Goal: Information Seeking & Learning: Learn about a topic

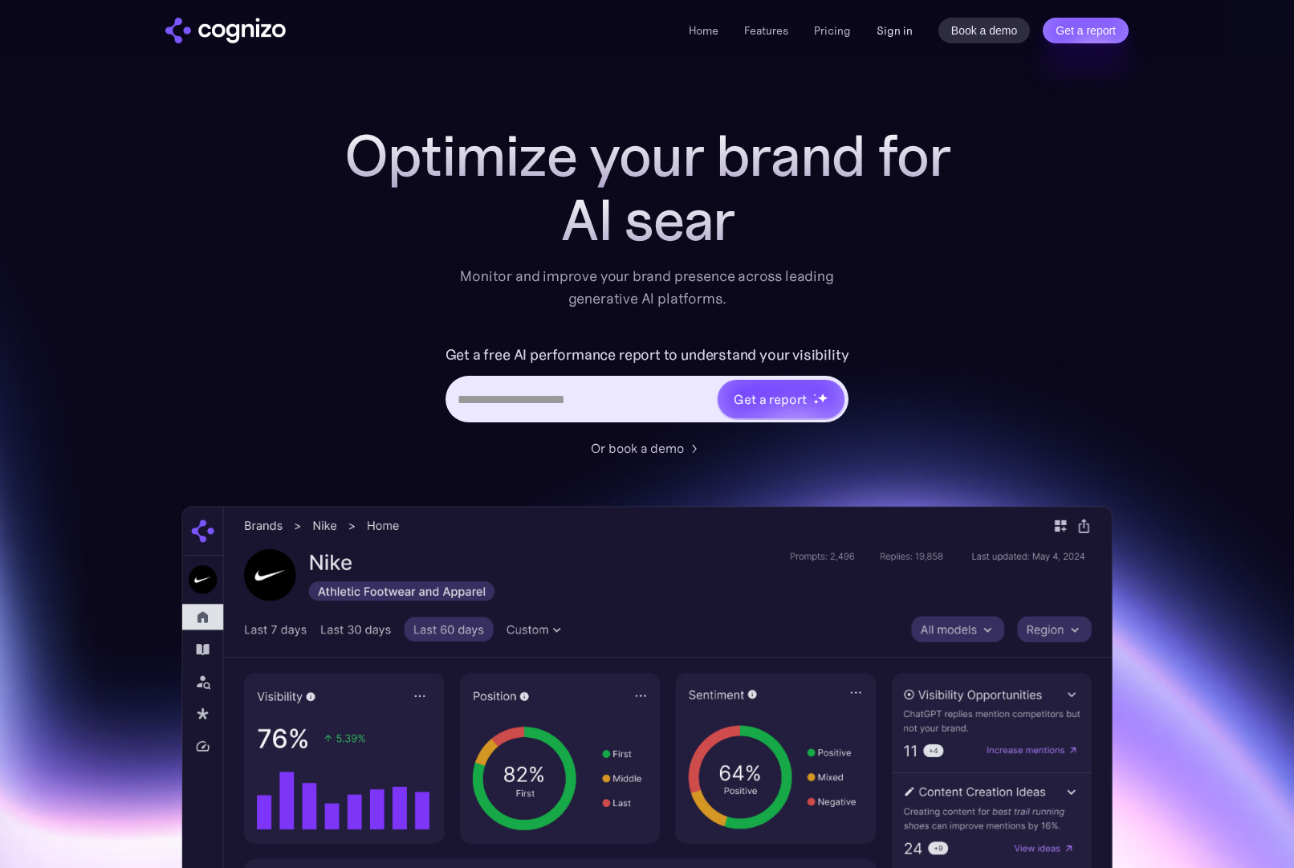
click at [894, 31] on link "Sign in" at bounding box center [895, 30] width 36 height 19
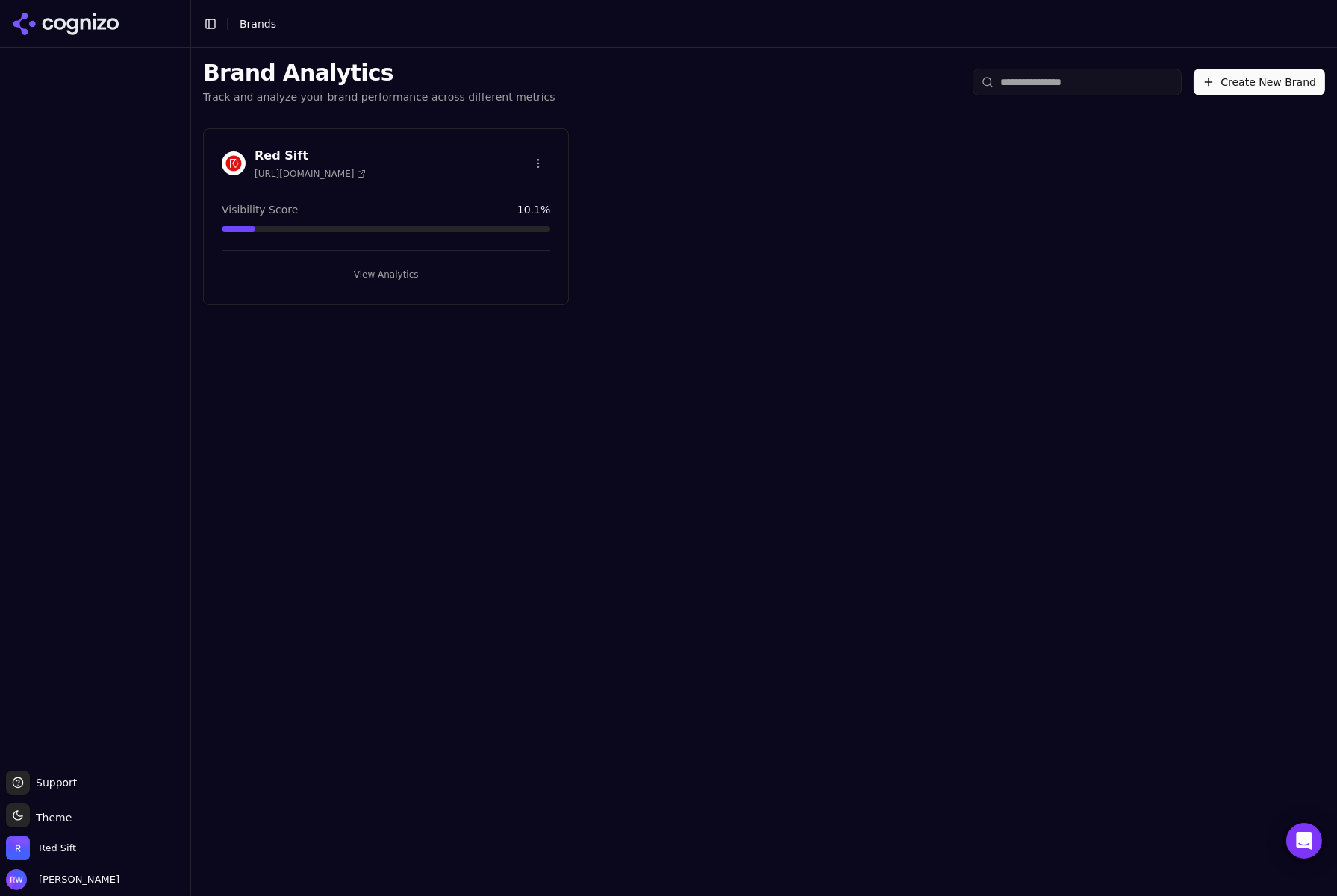
click at [362, 263] on button "View Analytics" at bounding box center [385, 275] width 328 height 24
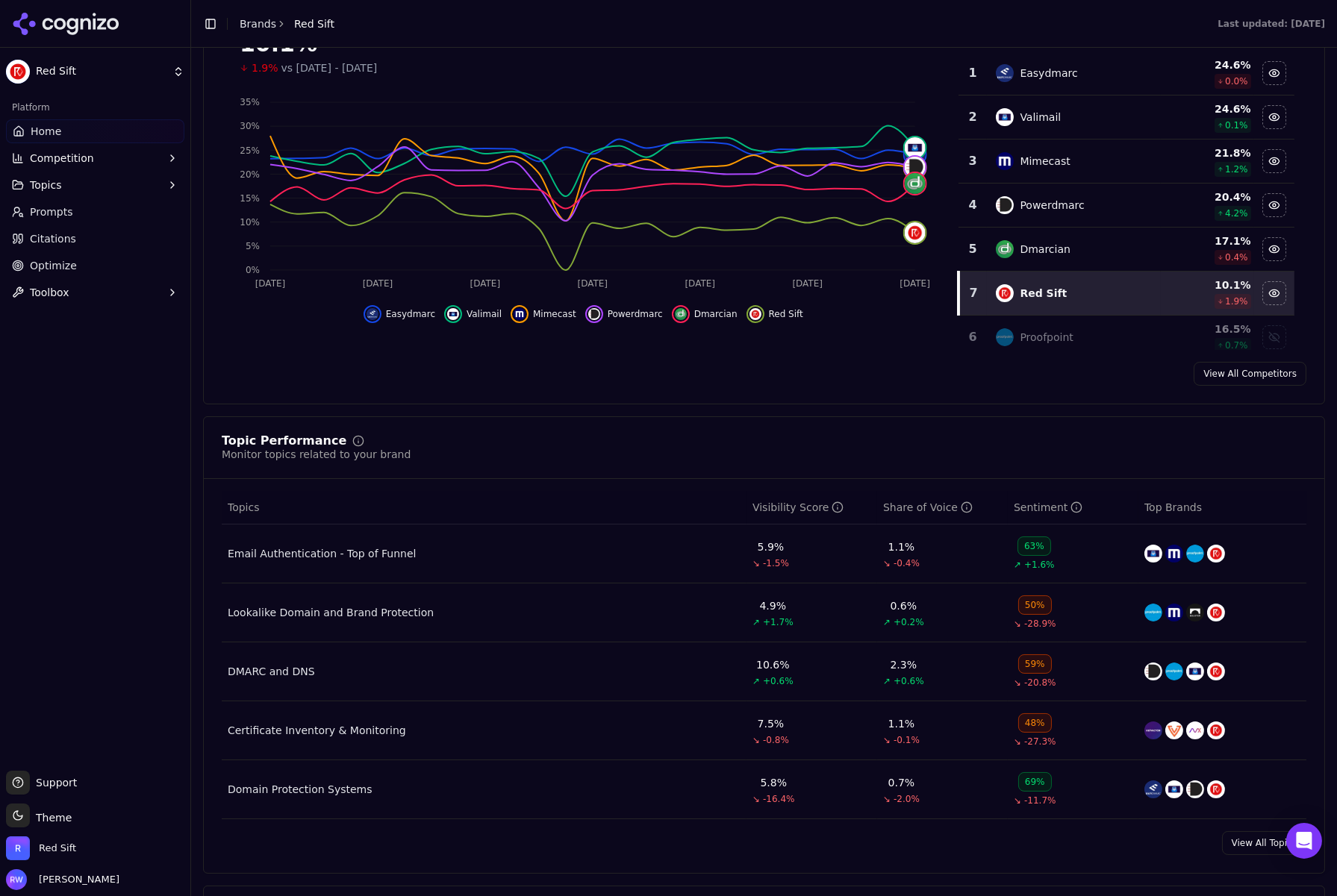
scroll to position [487, 0]
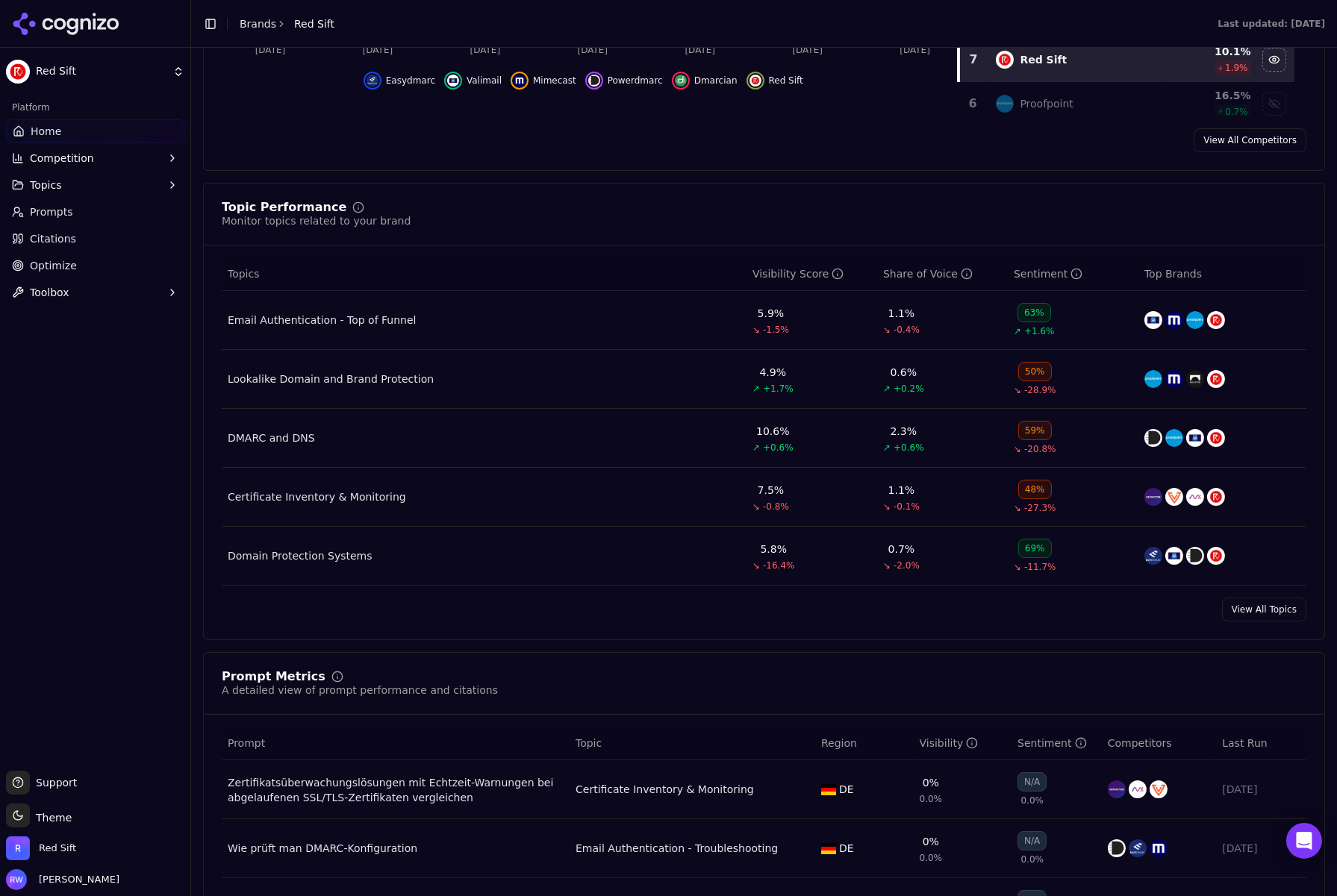
click at [1271, 616] on link "View All Topics" at bounding box center [1264, 610] width 85 height 24
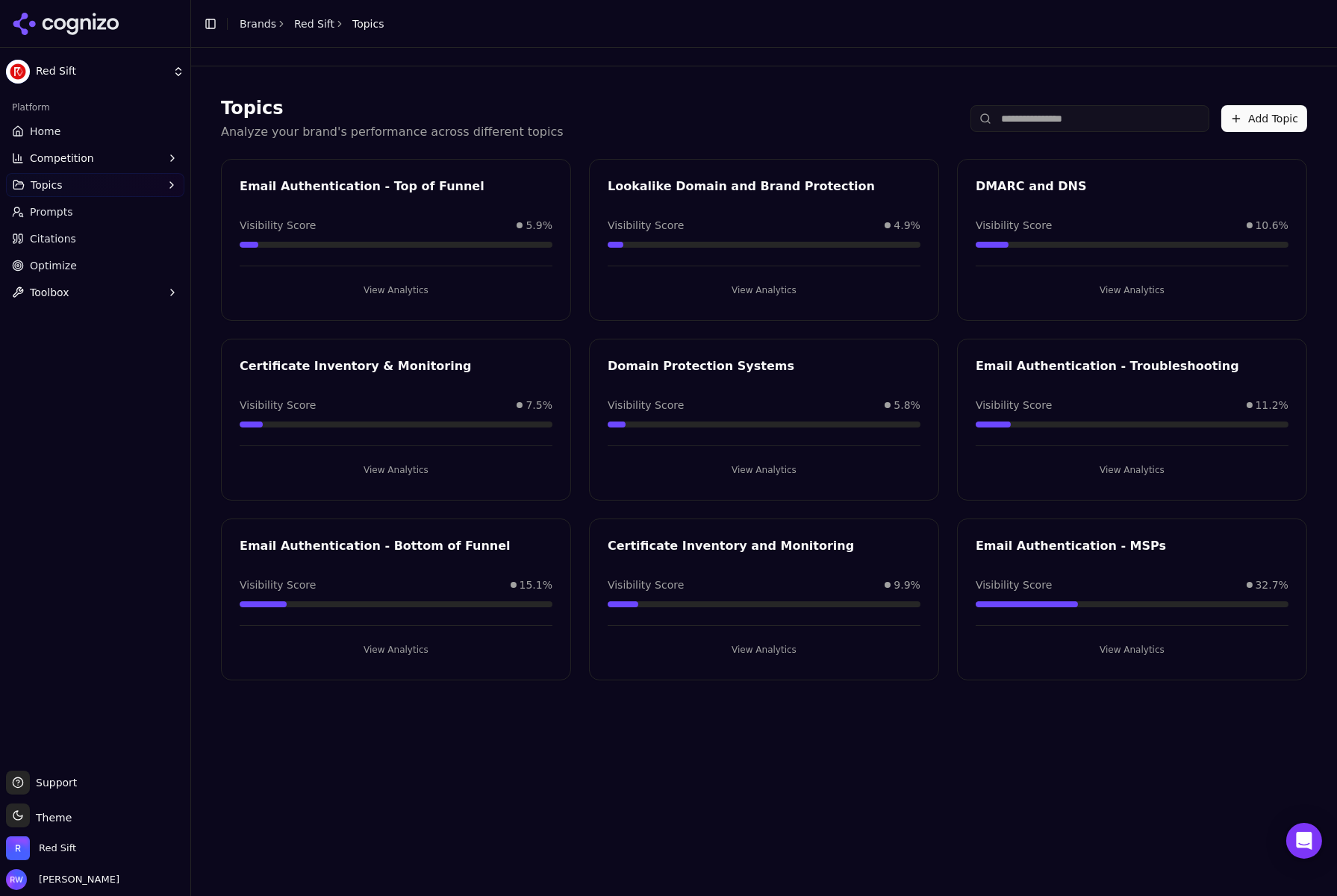
click at [363, 656] on button "View Analytics" at bounding box center [396, 650] width 312 height 24
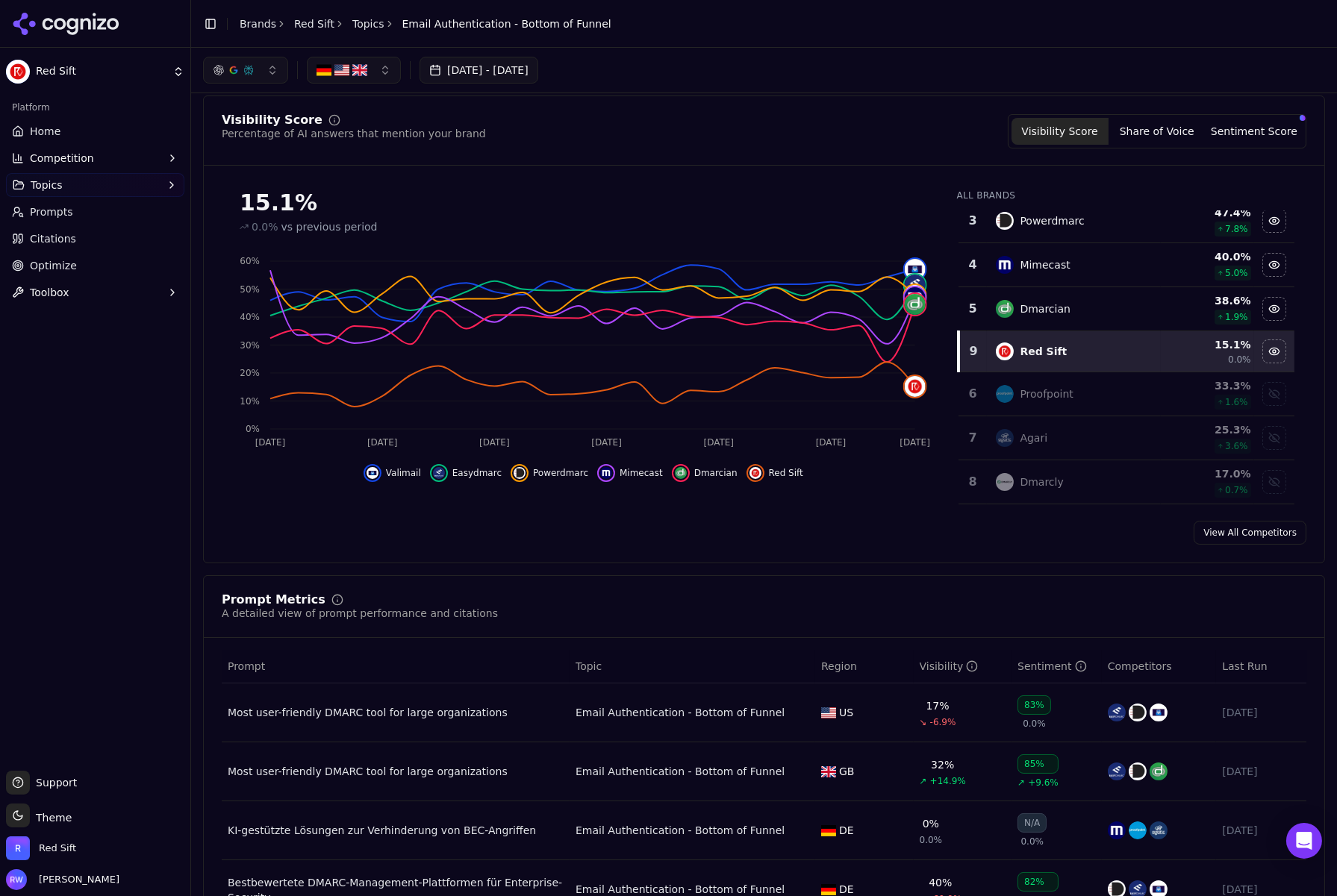
scroll to position [142, 0]
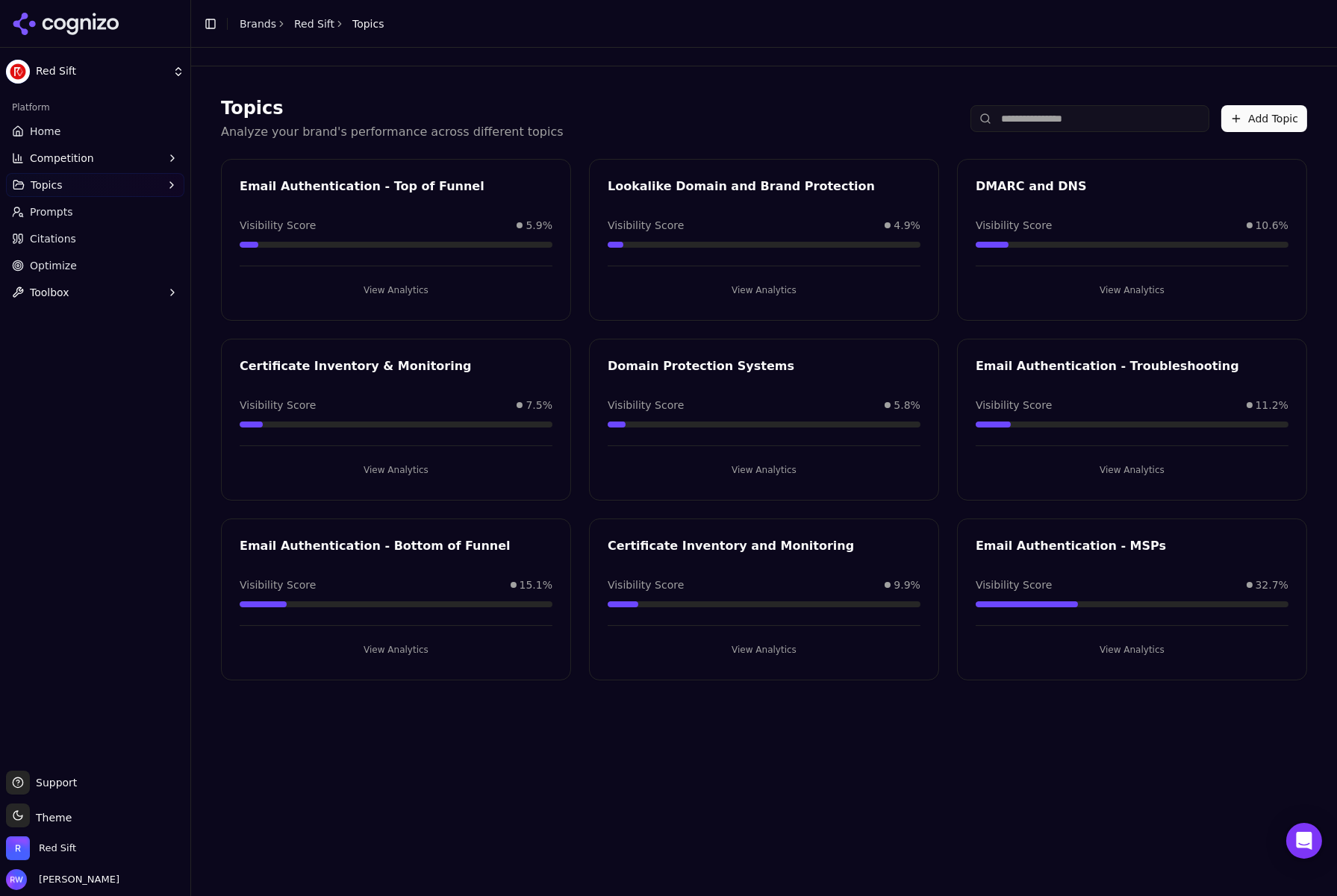
click at [1079, 469] on button "View Analytics" at bounding box center [1132, 470] width 312 height 24
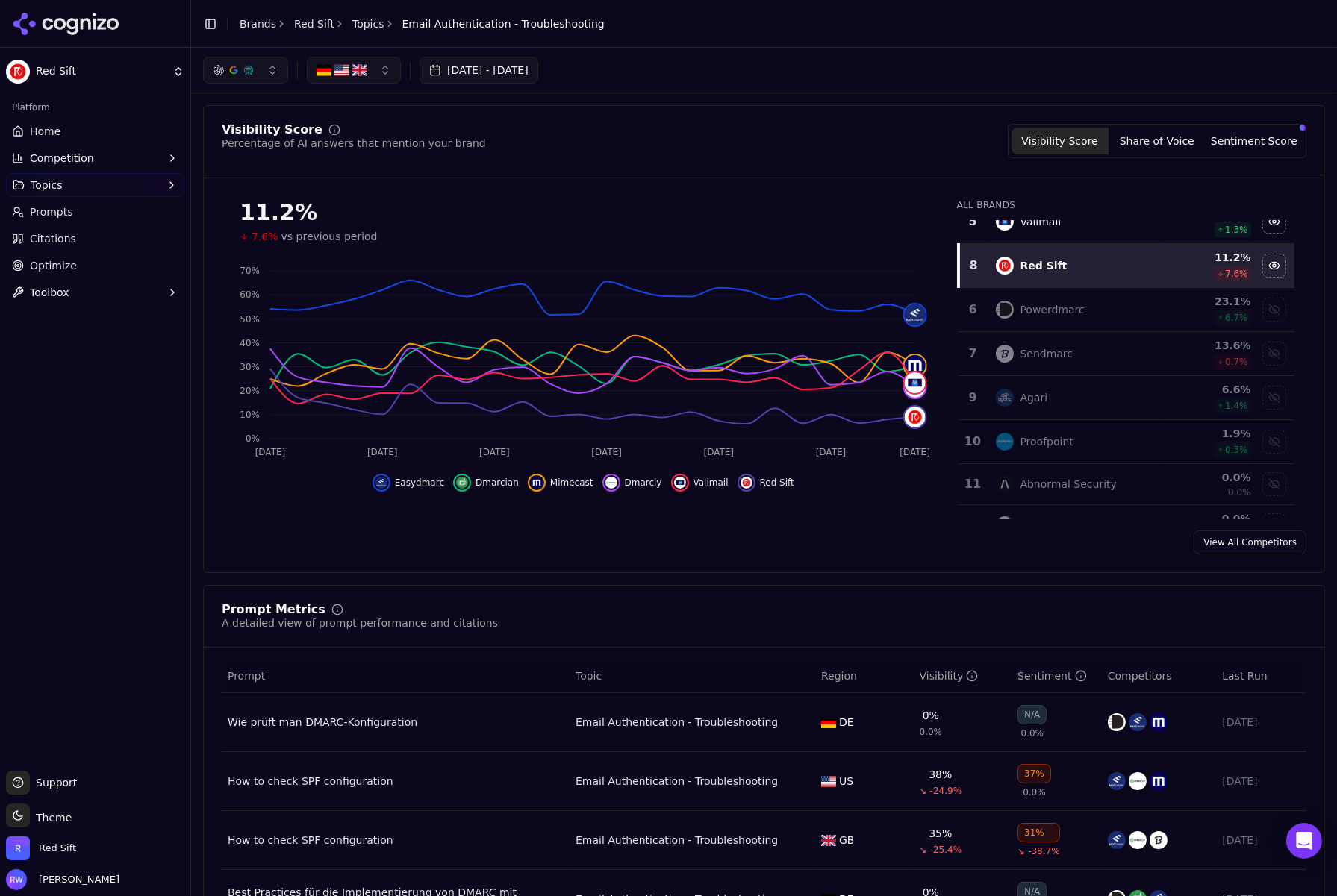
scroll to position [210, 0]
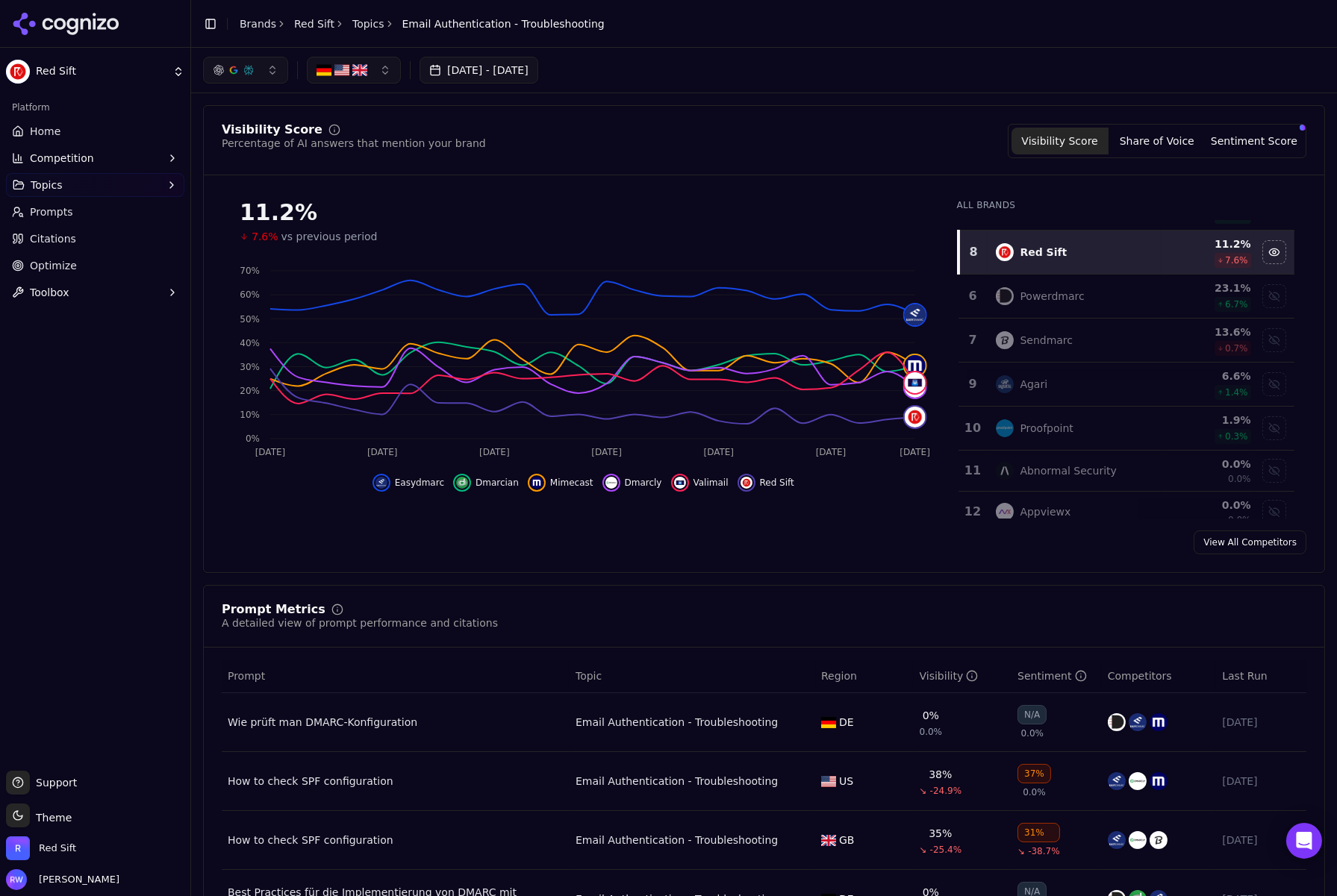
click at [60, 130] on link "Home" at bounding box center [95, 131] width 179 height 24
